Goal: Task Accomplishment & Management: Manage account settings

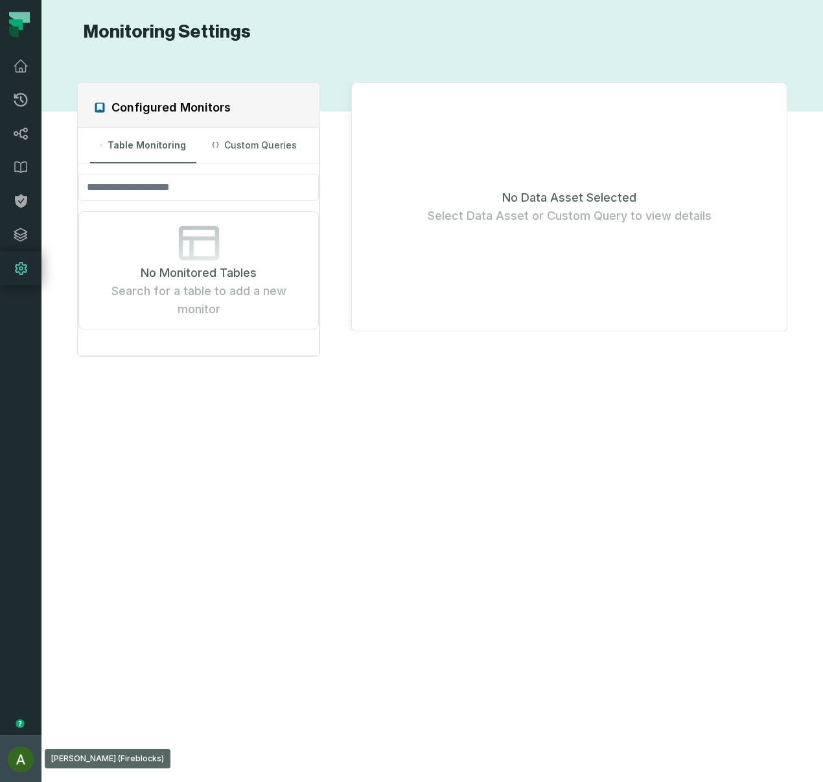
click at [18, 758] on img "button" at bounding box center [21, 759] width 26 height 26
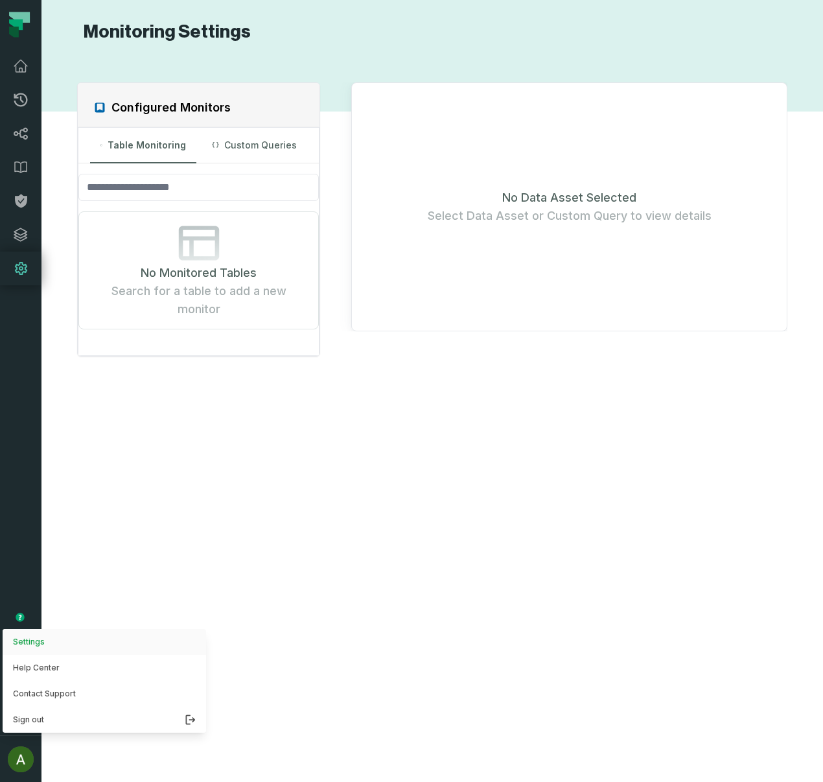
click at [134, 641] on button "Settings" at bounding box center [105, 642] width 204 height 26
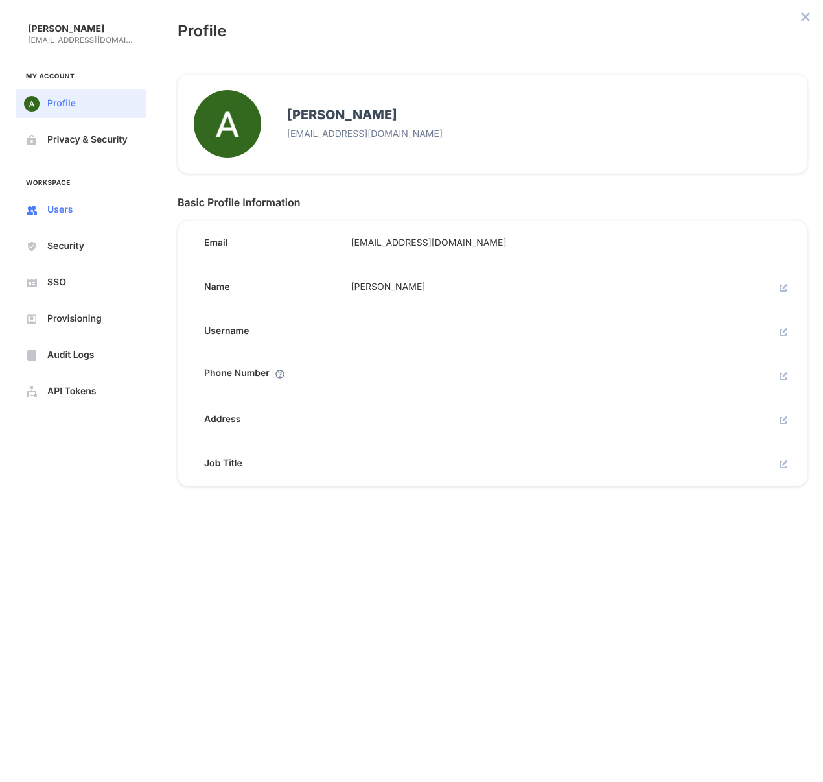
click at [54, 210] on span "Users" at bounding box center [91, 210] width 88 height 10
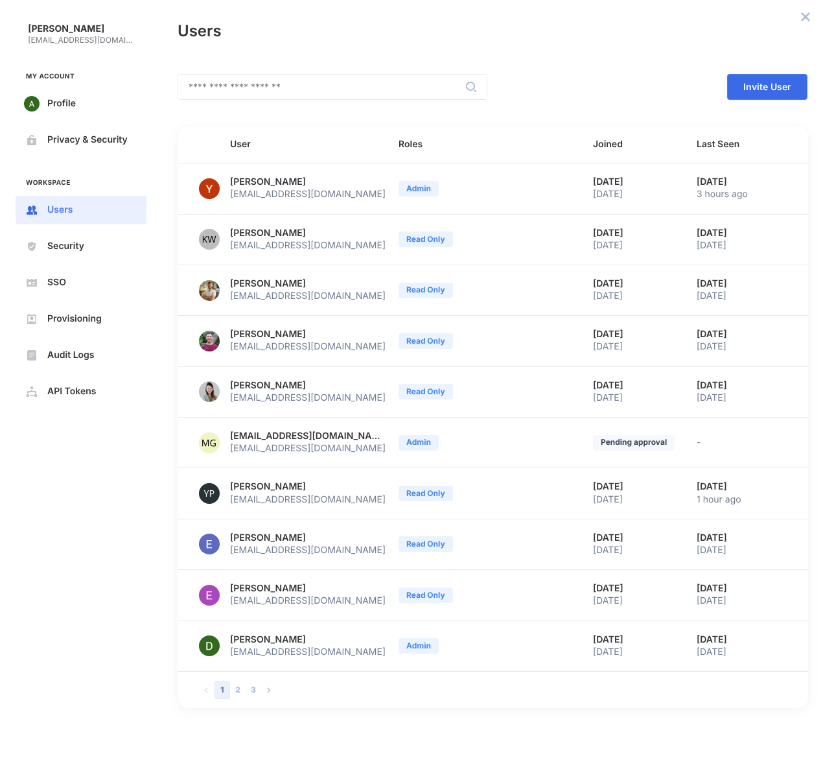
click at [0, 0] on span "Invite User" at bounding box center [0, 0] width 0 height 0
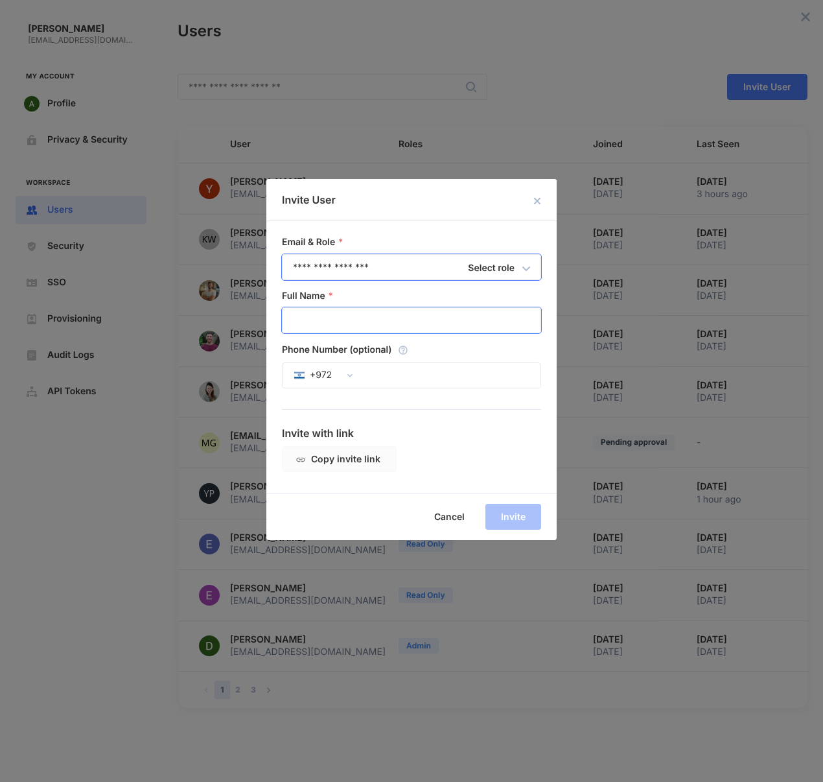
type input "**********"
click at [369, 322] on input "Full Name" at bounding box center [412, 320] width 258 height 25
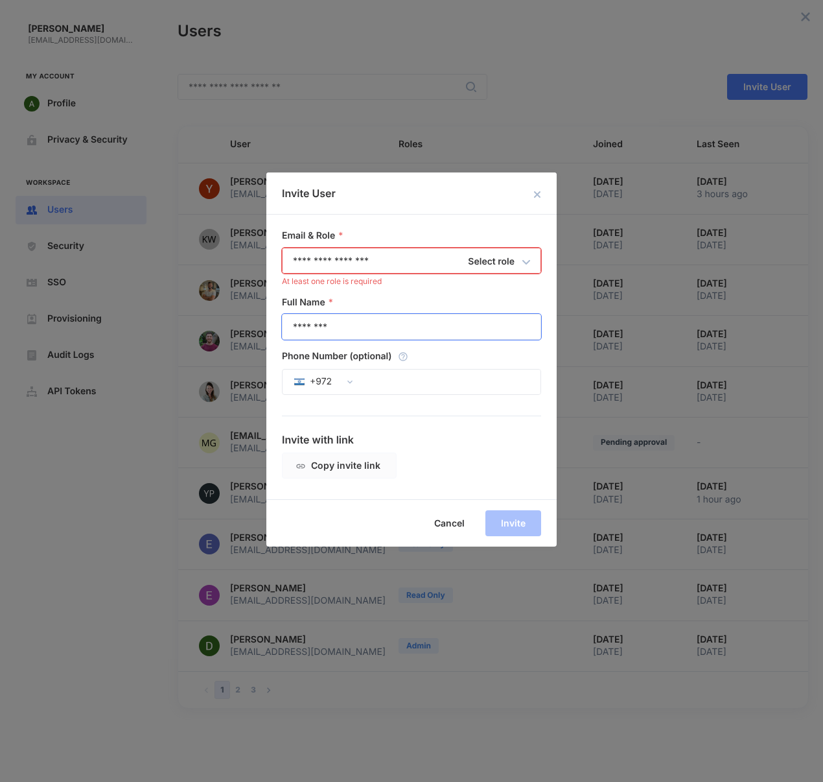
type input "********"
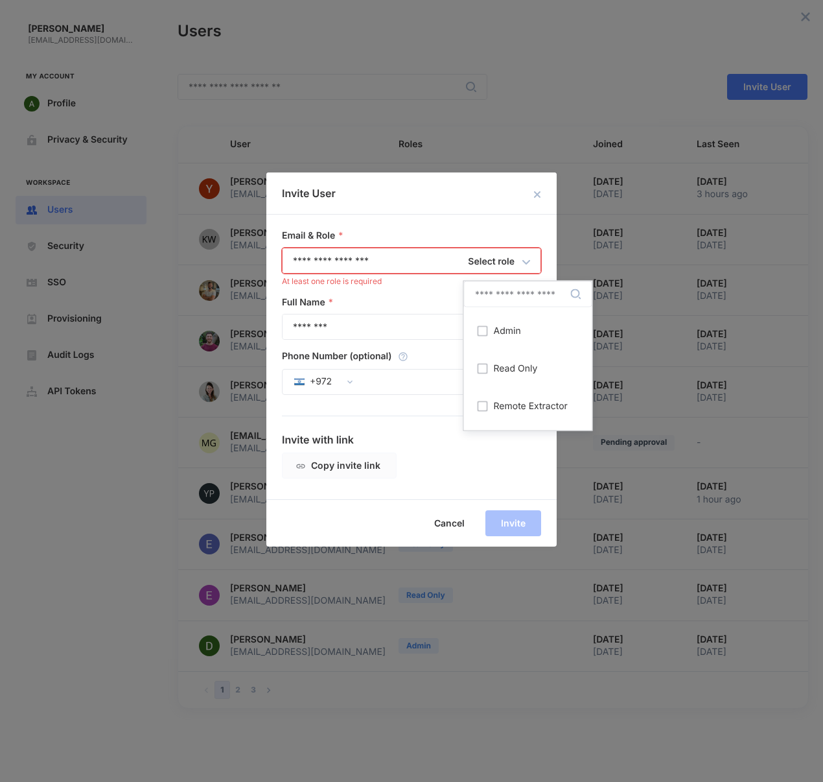
click at [515, 255] on div "Select role" at bounding box center [503, 261] width 80 height 27
click at [504, 373] on span "Read Only" at bounding box center [516, 369] width 44 height 10
click at [506, 454] on div "Invite with link Copy invite link" at bounding box center [411, 455] width 259 height 47
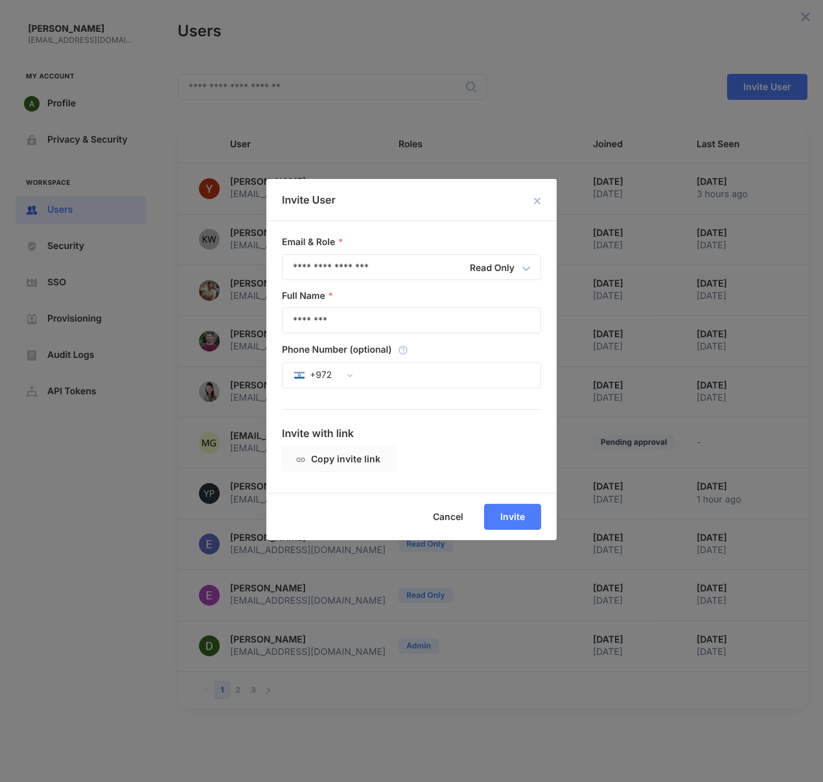
drag, startPoint x: 514, startPoint y: 516, endPoint x: 525, endPoint y: 507, distance: 14.3
click at [0, 0] on span "Invite" at bounding box center [0, 0] width 0 height 0
